Goal: Check status: Check status

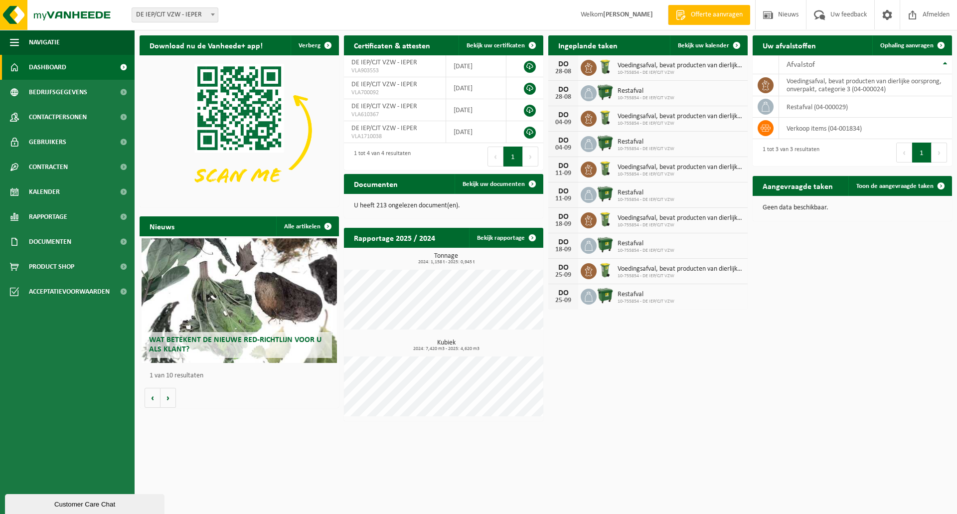
click at [664, 74] on span "10-755854 - DE IEP/CJT VZW" at bounding box center [679, 73] width 125 height 6
click at [706, 45] on span "Bekijk uw kalender" at bounding box center [703, 45] width 51 height 6
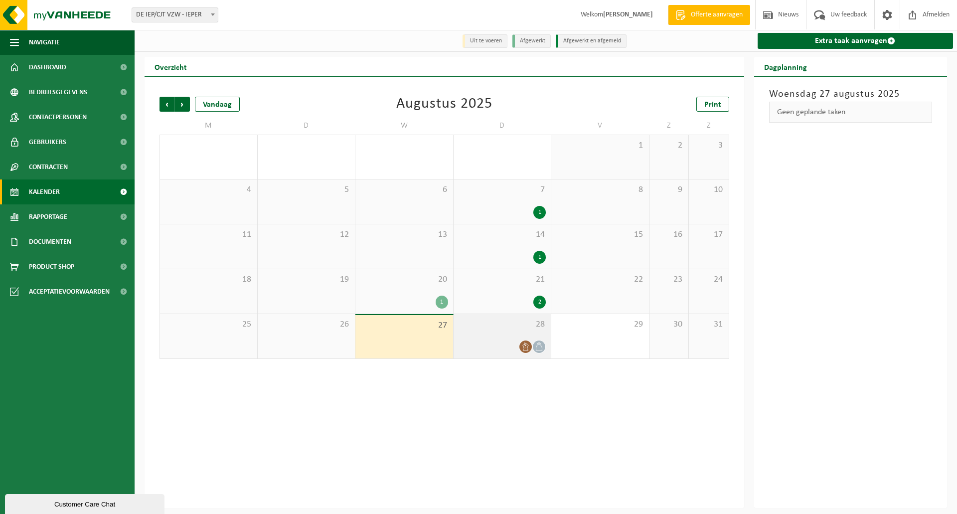
click at [514, 338] on div "28" at bounding box center [502, 336] width 98 height 44
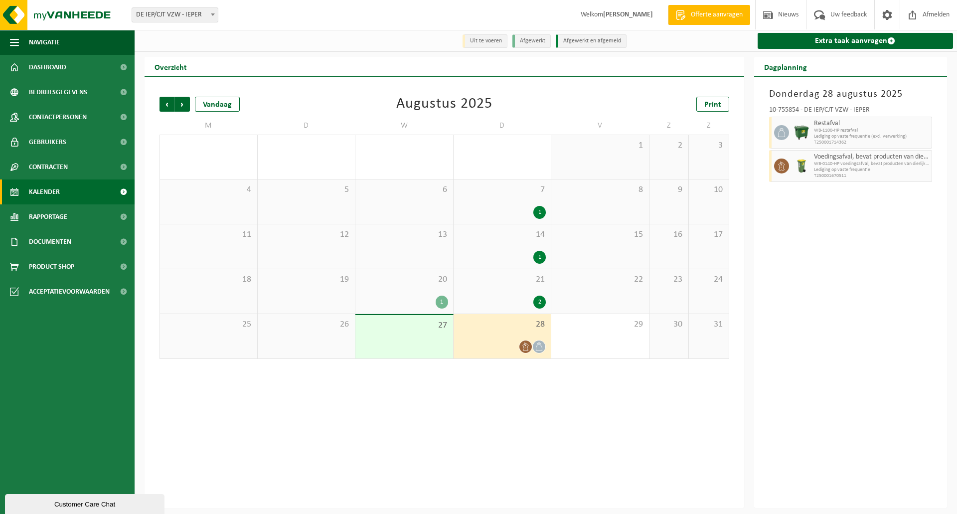
click at [922, 131] on span "WB-1100-HP restafval" at bounding box center [872, 131] width 116 height 6
click at [873, 130] on span "WB-1100-HP restafval" at bounding box center [872, 131] width 116 height 6
click at [890, 129] on span "WB-1100-HP restafval" at bounding box center [872, 131] width 116 height 6
click at [403, 297] on div "1" at bounding box center [404, 301] width 88 height 13
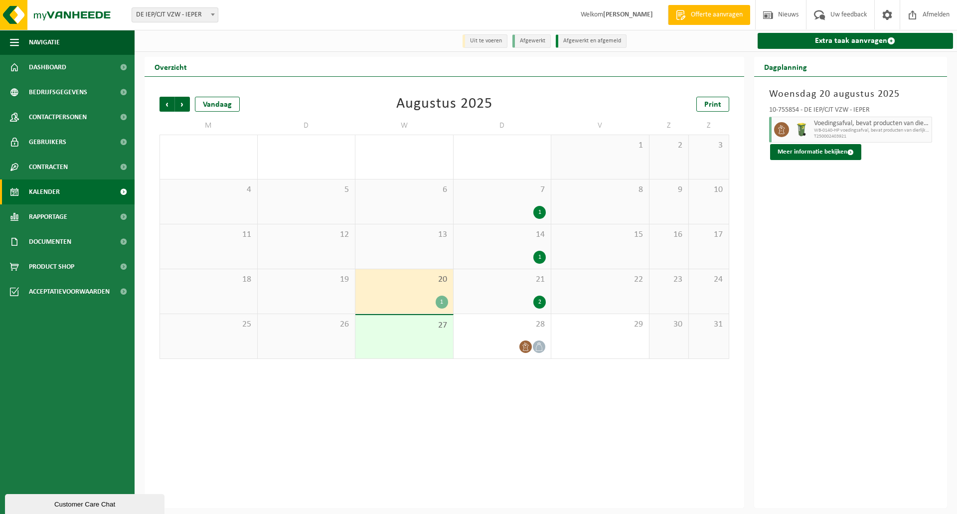
click at [518, 291] on div "21 2" at bounding box center [502, 291] width 98 height 44
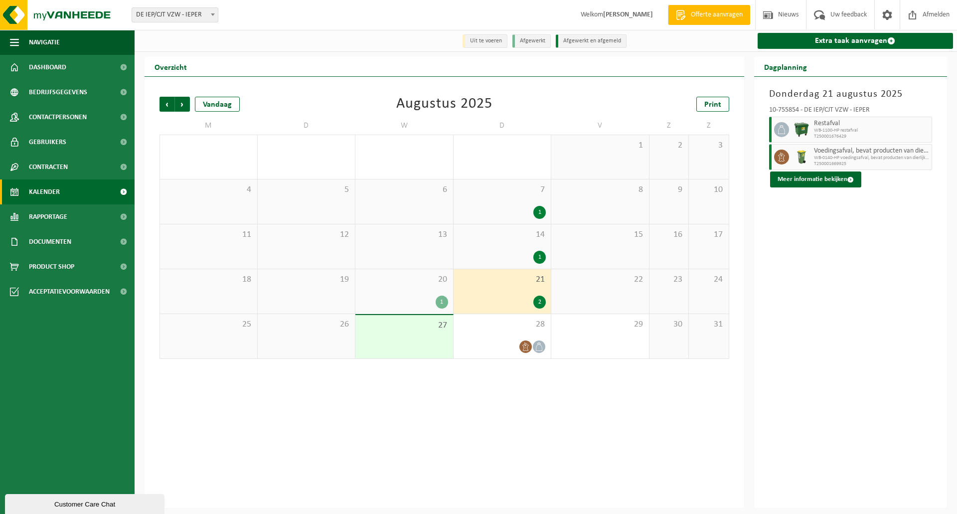
click at [417, 292] on div "20 1" at bounding box center [404, 291] width 98 height 44
